Goal: Task Accomplishment & Management: Complete application form

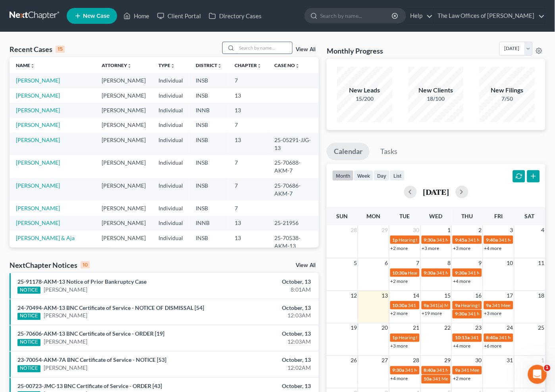
click at [260, 51] on input "search" at bounding box center [265, 48] width 56 height 12
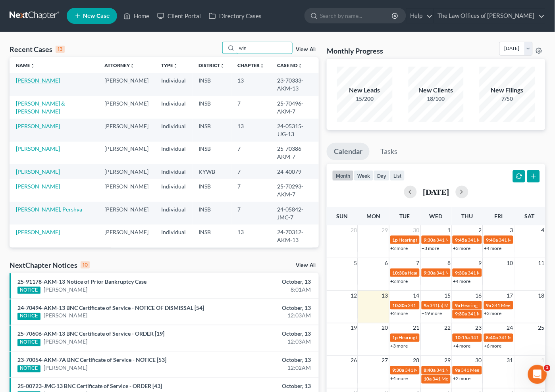
type input "win"
click at [43, 79] on link "[PERSON_NAME]" at bounding box center [38, 80] width 44 height 7
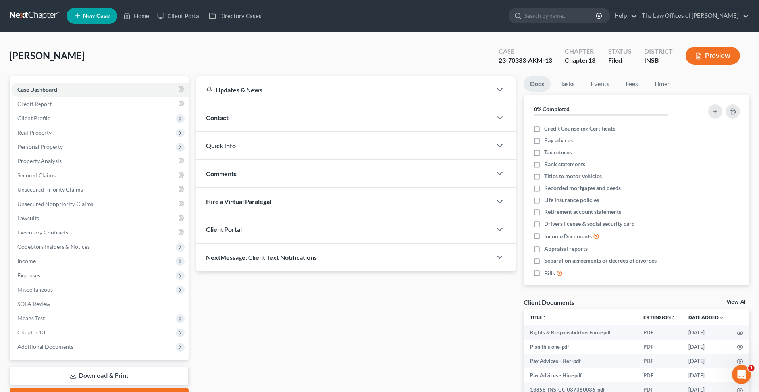
scroll to position [54, 0]
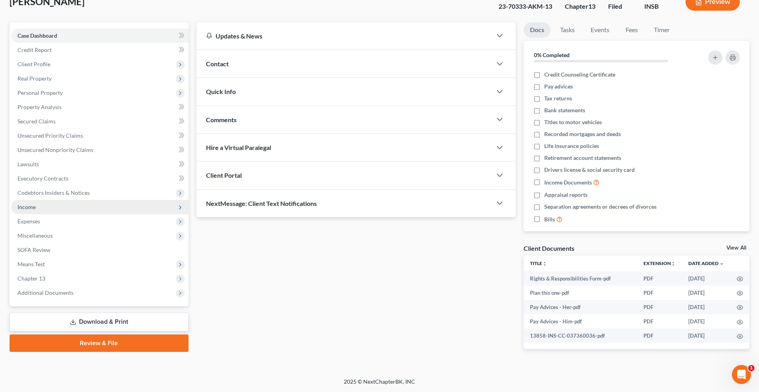
click at [43, 210] on span "Income" at bounding box center [99, 207] width 177 height 14
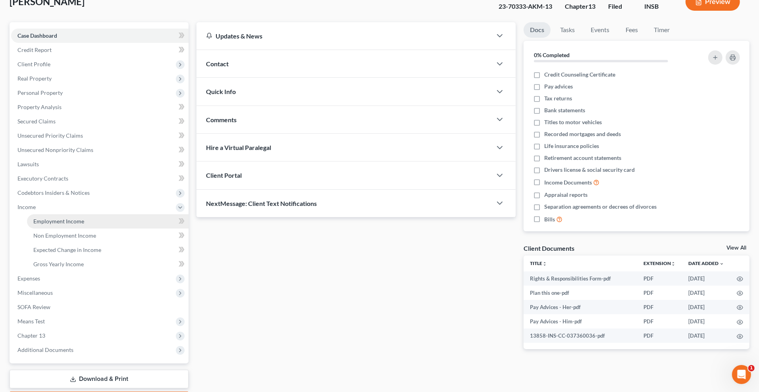
click at [51, 223] on span "Employment Income" at bounding box center [58, 221] width 51 height 7
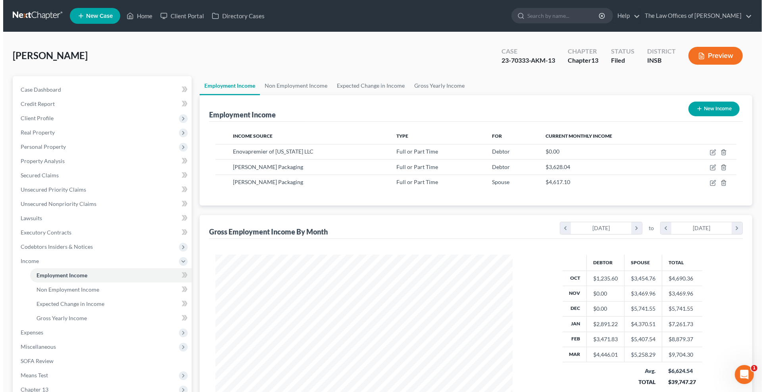
scroll to position [148, 314]
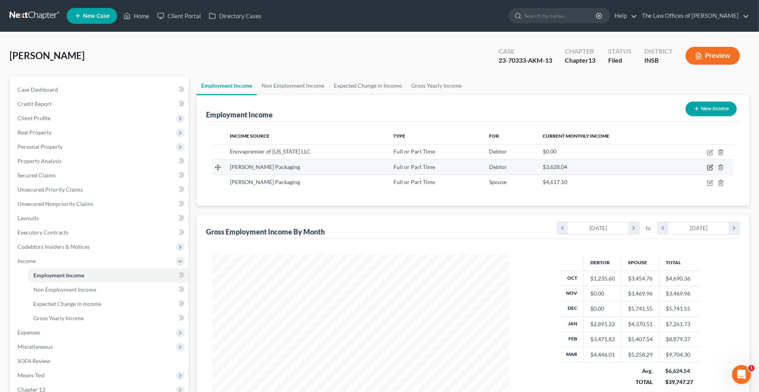
click at [561, 166] on icon "button" at bounding box center [710, 167] width 6 height 6
select select "0"
select select "15"
select select "3"
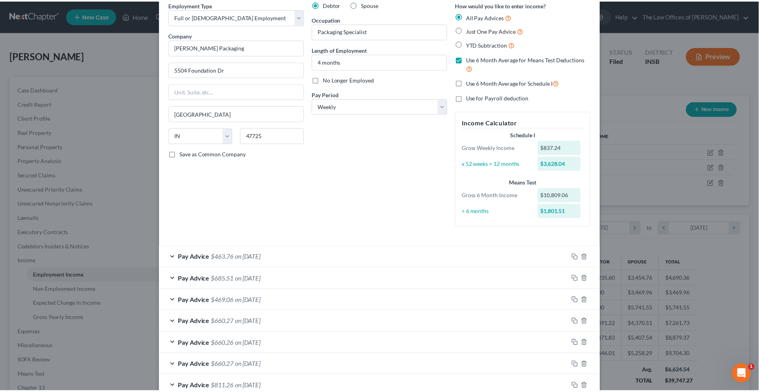
scroll to position [0, 0]
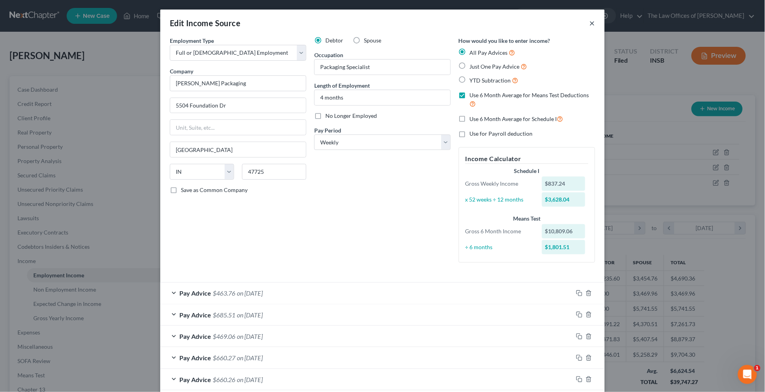
click at [561, 22] on button "×" at bounding box center [593, 23] width 6 height 10
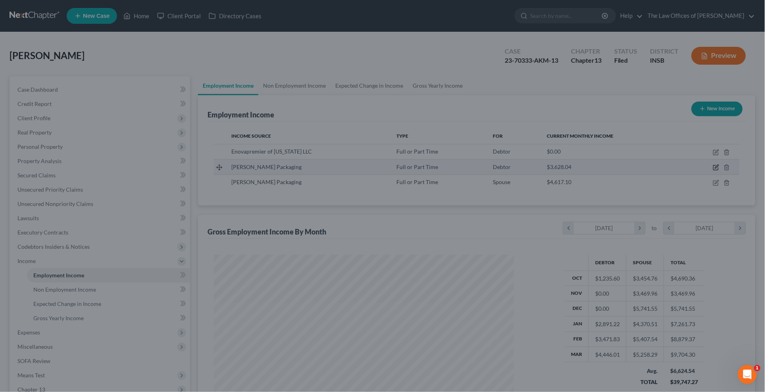
scroll to position [396873, 396709]
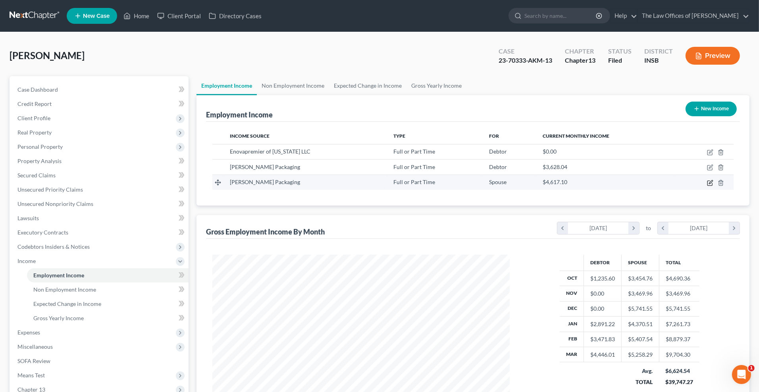
click at [561, 183] on icon "button" at bounding box center [710, 183] width 6 height 6
select select "0"
select select "15"
select select "3"
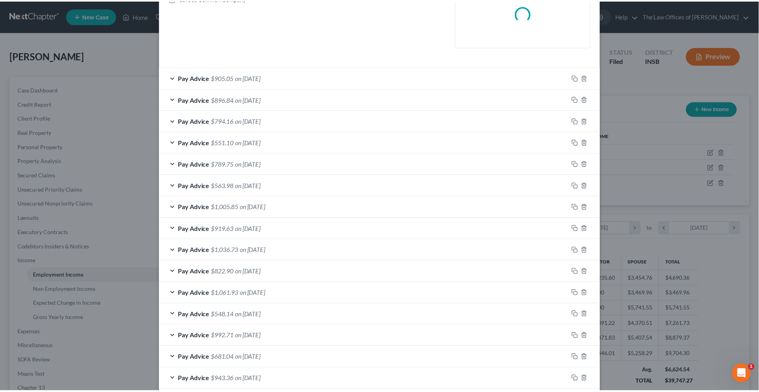
scroll to position [0, 0]
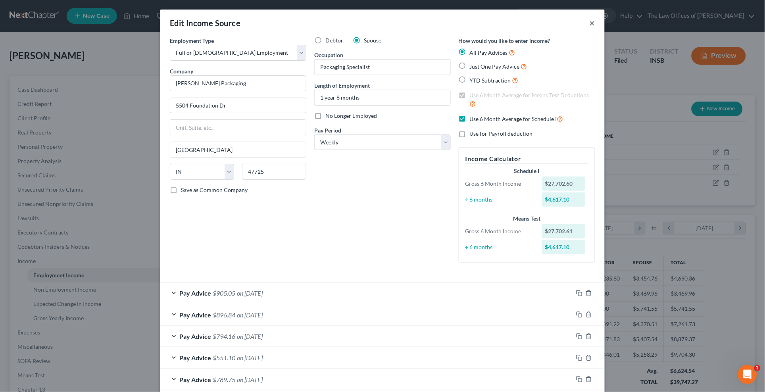
click at [561, 21] on button "×" at bounding box center [593, 23] width 6 height 10
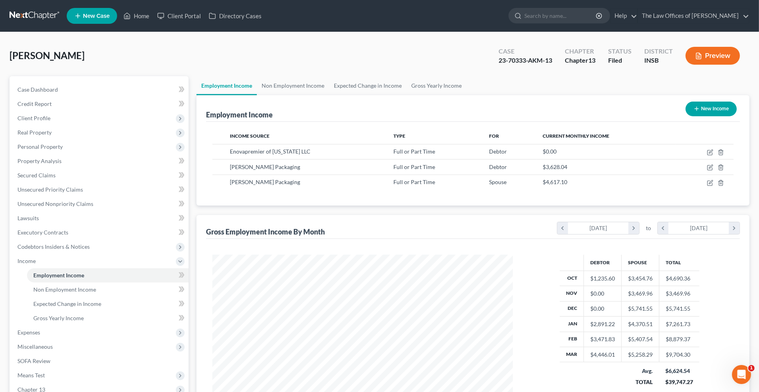
scroll to position [396873, 396709]
click at [32, 16] on link at bounding box center [35, 16] width 51 height 14
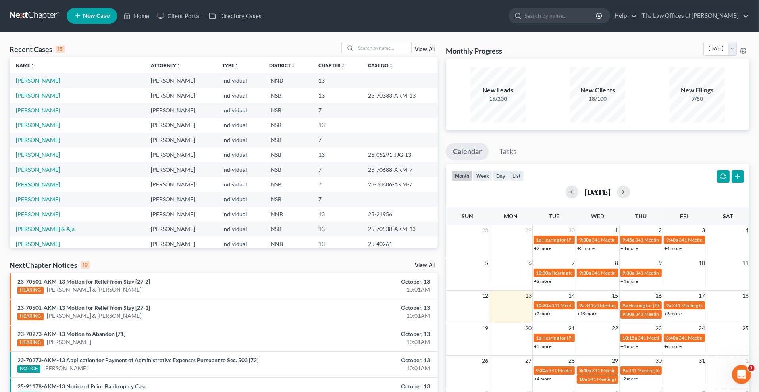
click at [43, 185] on link "[PERSON_NAME]" at bounding box center [38, 184] width 44 height 7
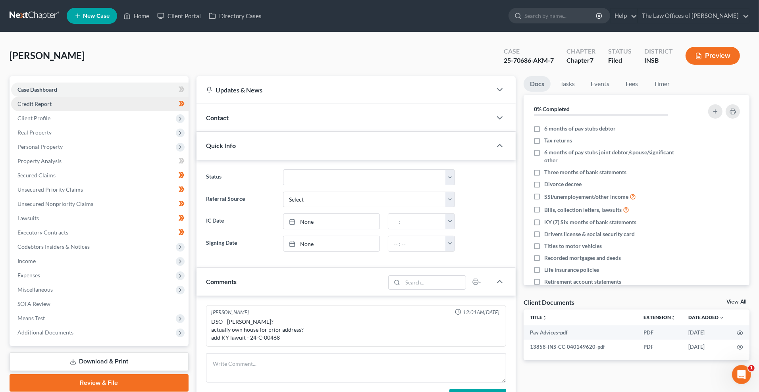
click at [53, 109] on link "Credit Report" at bounding box center [99, 104] width 177 height 14
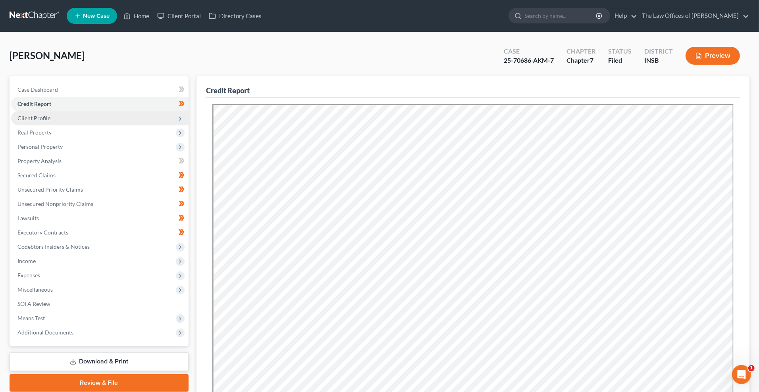
click at [66, 116] on span "Client Profile" at bounding box center [99, 118] width 177 height 14
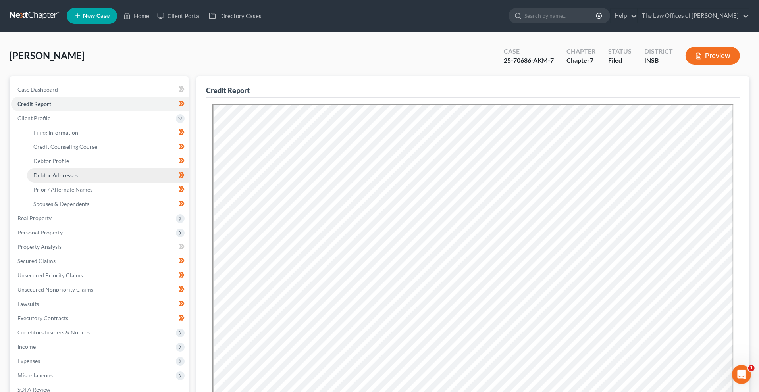
click at [68, 174] on span "Debtor Addresses" at bounding box center [55, 175] width 44 height 7
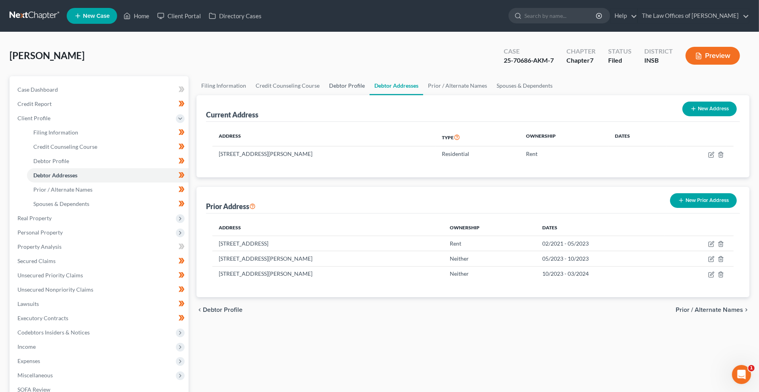
click at [343, 88] on link "Debtor Profile" at bounding box center [346, 85] width 45 height 19
select select "3"
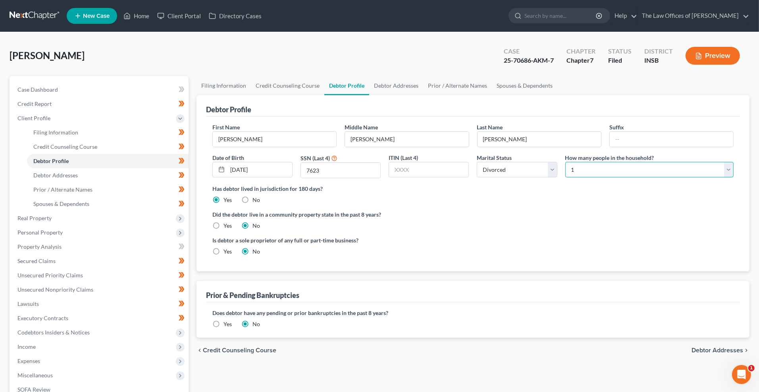
click at [582, 168] on select "Select 1 2 3 4 5 6 7 8 9 10 11 12 13 14 15 16 17 18 19 20" at bounding box center [649, 170] width 168 height 16
select select "2"
click at [565, 162] on select "Select 1 2 3 4 5 6 7 8 9 10 11 12 13 14 15 16 17 18 19 20" at bounding box center [649, 170] width 168 height 16
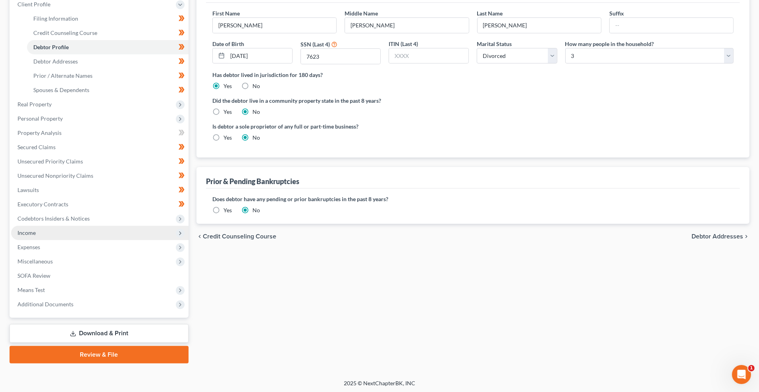
click at [40, 230] on span "Income" at bounding box center [99, 233] width 177 height 14
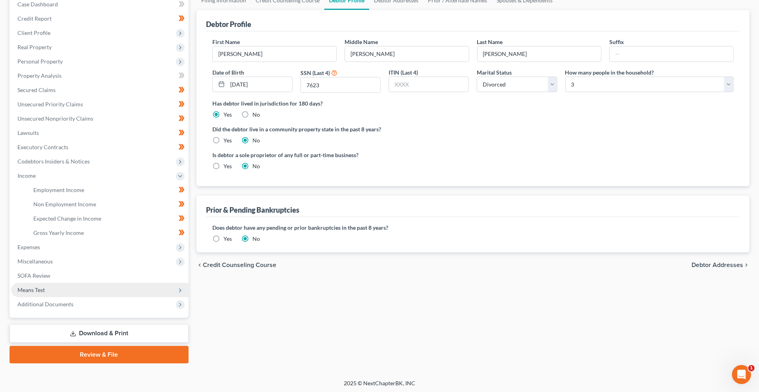
click at [43, 288] on span "Means Test" at bounding box center [30, 290] width 27 height 7
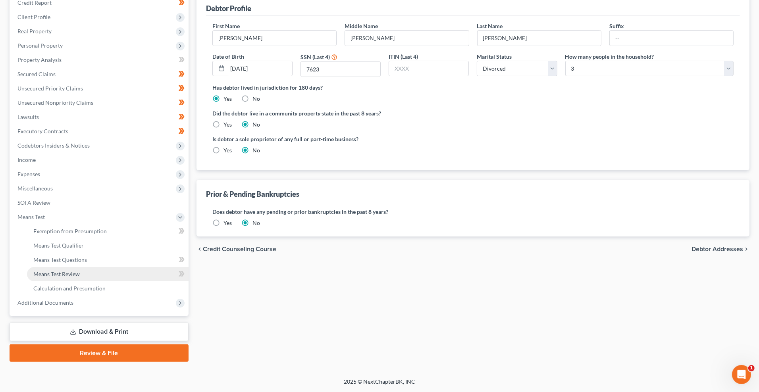
scroll to position [100, 0]
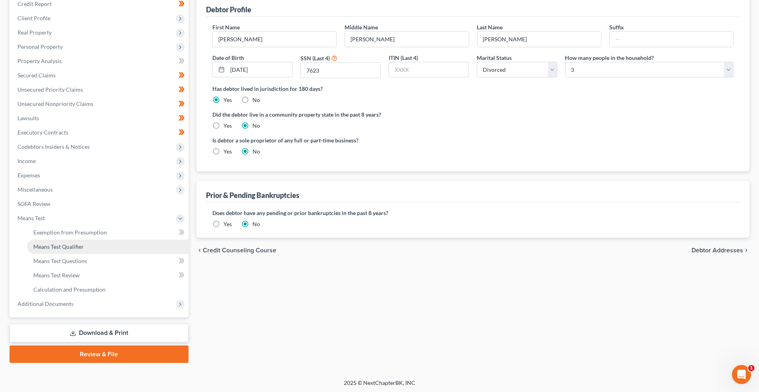
click at [83, 243] on span "Means Test Qualifier" at bounding box center [58, 246] width 50 height 7
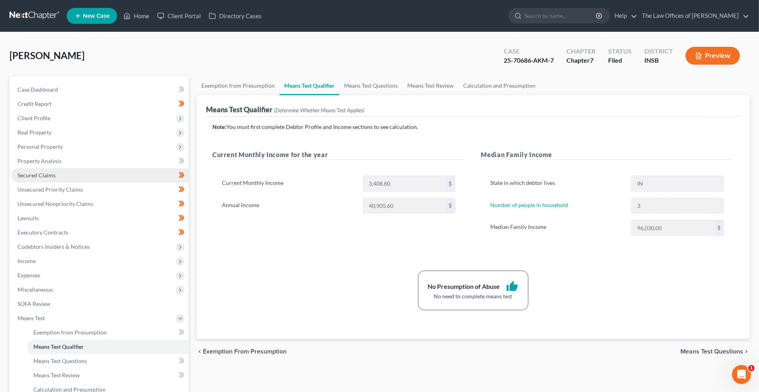
drag, startPoint x: 225, startPoint y: 251, endPoint x: 169, endPoint y: 174, distance: 95.3
click at [221, 235] on div "Current Monthly Income for the year Current Monthly Income 3,408.80 $ Annual In…" at bounding box center [338, 201] width 269 height 102
click at [42, 19] on link at bounding box center [35, 16] width 51 height 14
